Goal: Information Seeking & Learning: Understand process/instructions

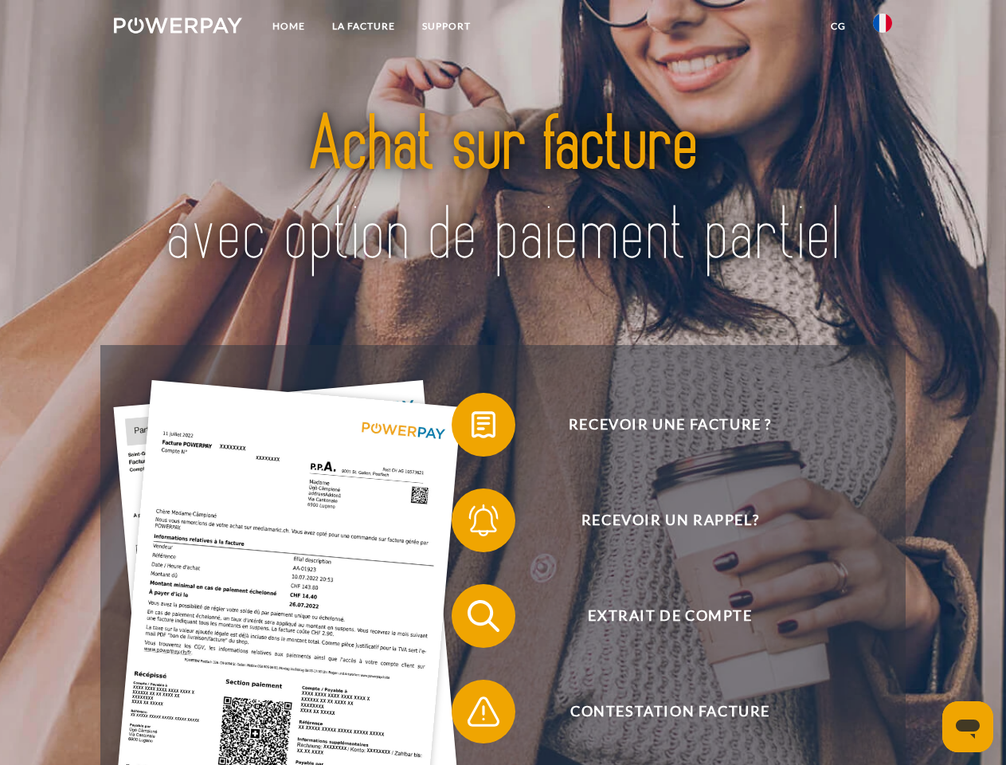
click at [178, 28] on img at bounding box center [178, 26] width 128 height 16
click at [882, 28] on img at bounding box center [882, 23] width 19 height 19
click at [838, 26] on link "CG" at bounding box center [838, 26] width 42 height 29
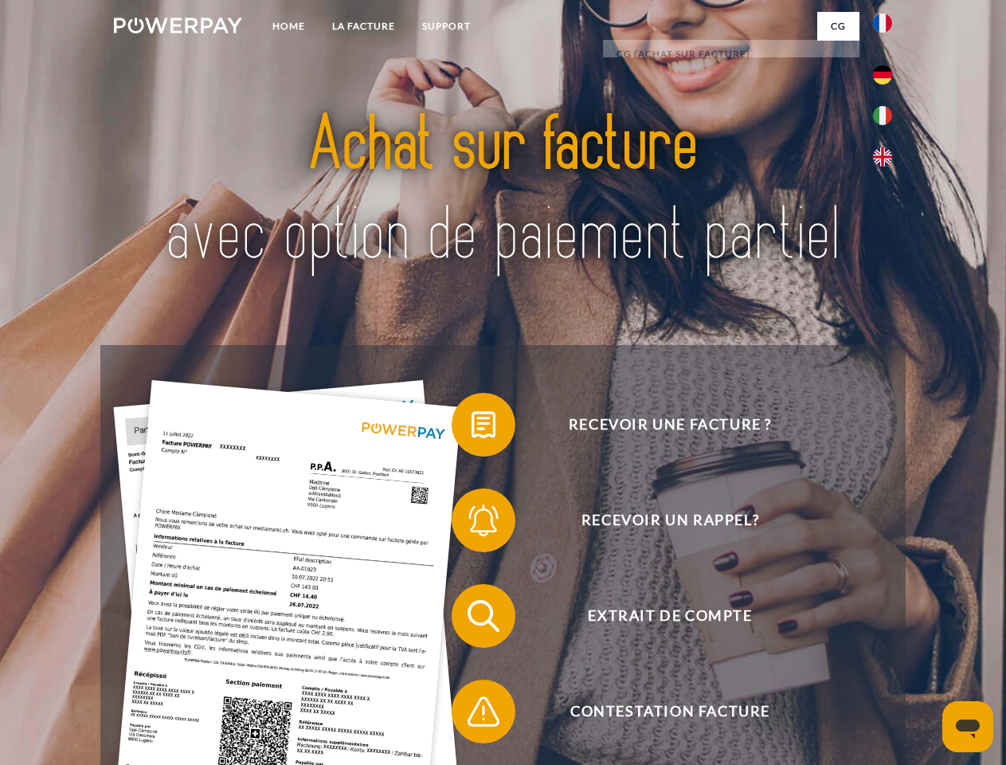
click at [472, 428] on span at bounding box center [460, 425] width 80 height 80
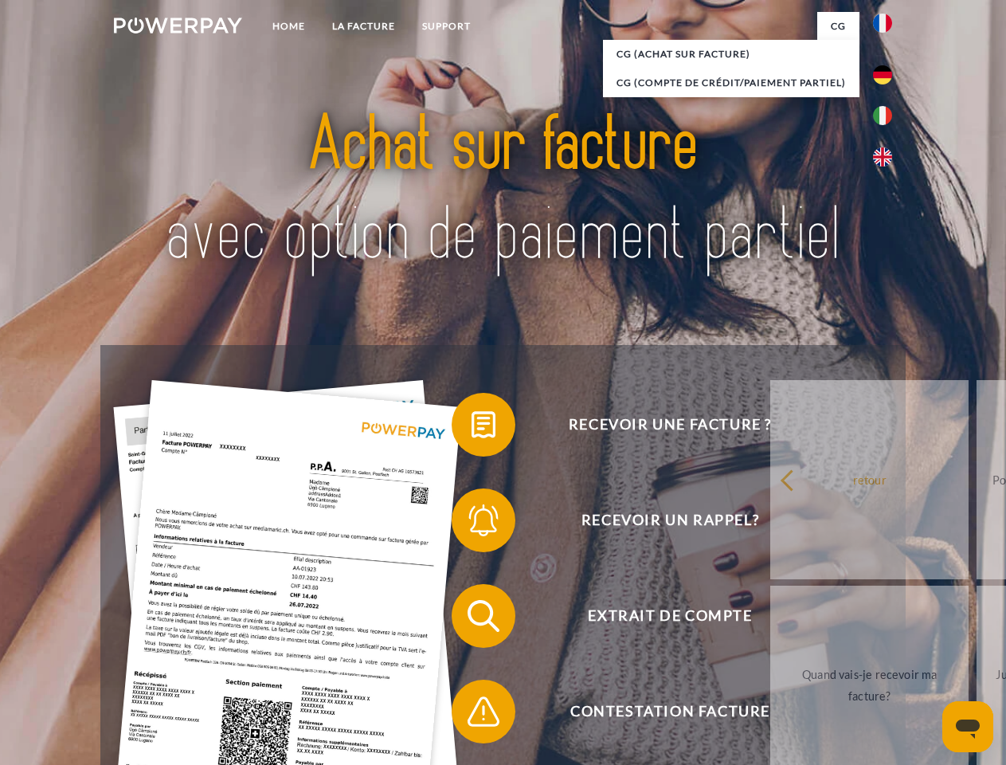
click at [472, 523] on span at bounding box center [460, 520] width 80 height 80
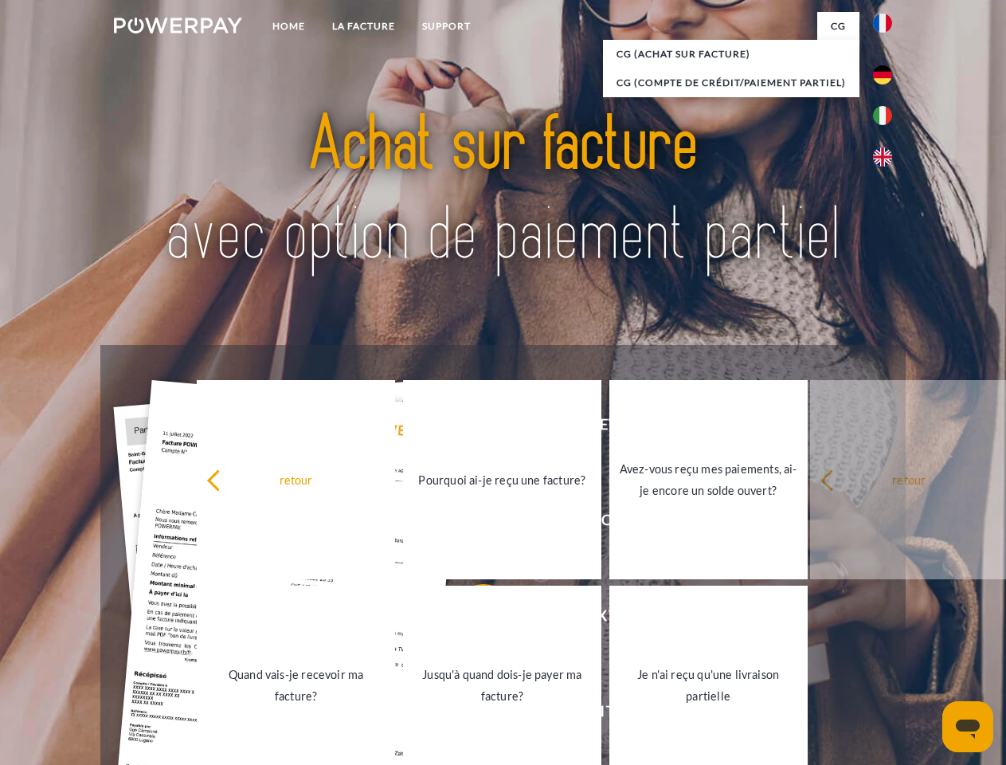
click at [472, 619] on link "Jusqu'à quand dois-je payer ma facture?" at bounding box center [502, 684] width 198 height 199
click at [472, 714] on span at bounding box center [460, 711] width 80 height 80
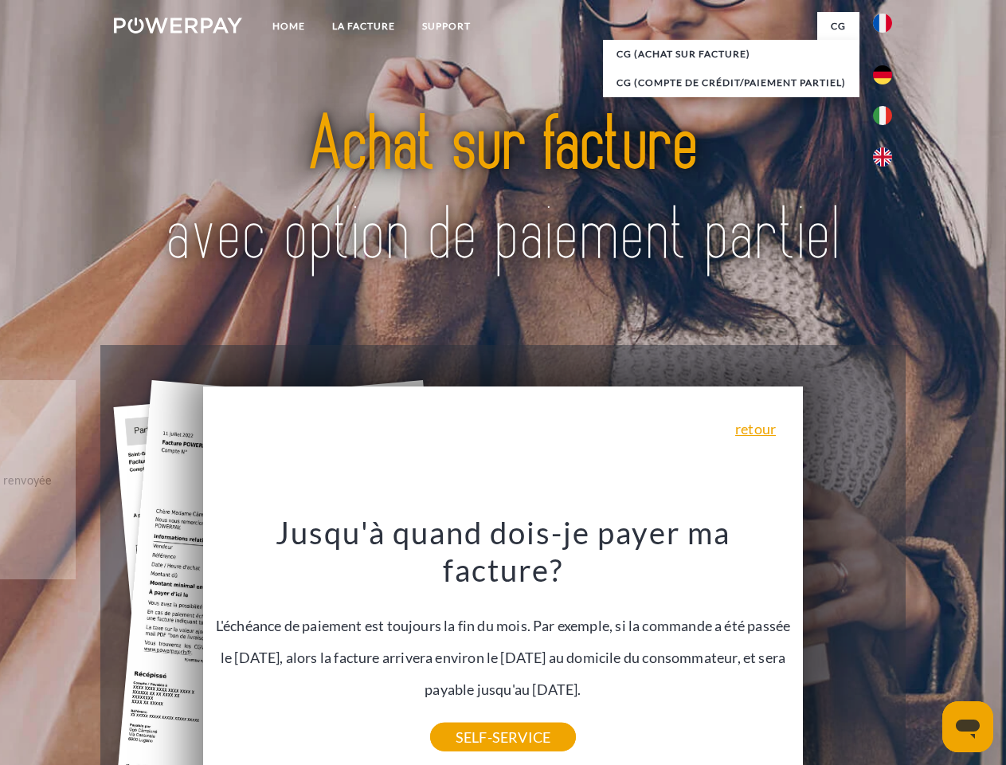
click at [968, 726] on icon "Ouvrir la fenêtre de messagerie" at bounding box center [968, 728] width 24 height 19
